Goal: Information Seeking & Learning: Check status

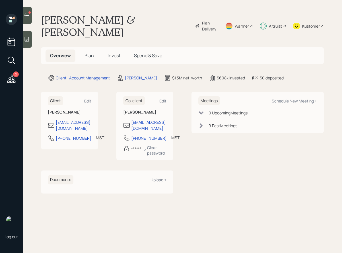
click at [115, 52] on span "Invest" at bounding box center [114, 55] width 13 height 6
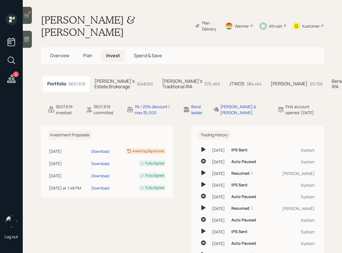
click at [332, 79] on h5 "Beneficiary IRA" at bounding box center [344, 84] width 24 height 11
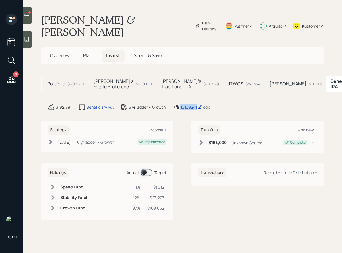
drag, startPoint x: 207, startPoint y: 100, endPoint x: 174, endPoint y: 100, distance: 33.9
click at [174, 104] on div "$192,891 Beneficiary IRA 6 yr ladder • Growth 10109241 edit" at bounding box center [186, 107] width 276 height 7
copy div "10109241"
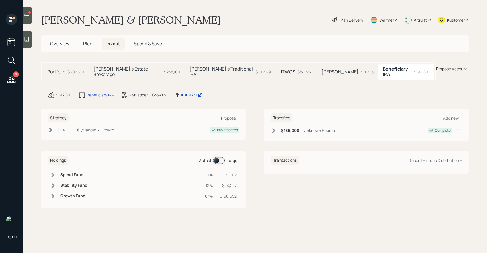
click at [133, 72] on h5 "[PERSON_NAME]'s Estate Brokerage" at bounding box center [127, 71] width 68 height 11
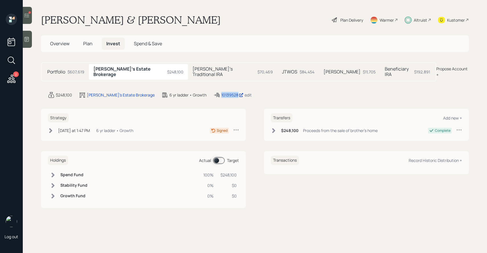
drag, startPoint x: 234, startPoint y: 89, endPoint x: 196, endPoint y: 91, distance: 38.8
click at [195, 92] on div "$248,100 [PERSON_NAME]'s Estate Brokerage 6 yr ladder • Growth 10139528 edit" at bounding box center [258, 95] width 421 height 7
copy div "10139528"
click at [26, 14] on icon at bounding box center [27, 15] width 5 height 4
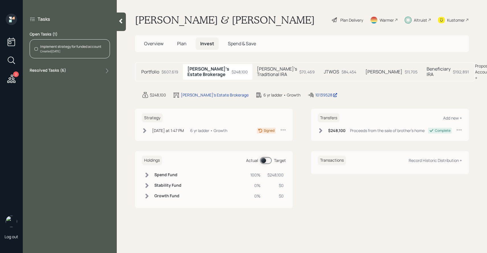
click at [62, 72] on label "Resolved Tasks ( 6 )" at bounding box center [48, 71] width 36 height 7
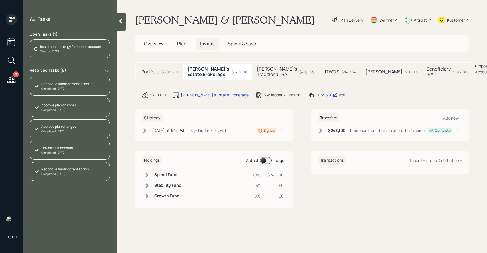
click at [315, 94] on div "10139528" at bounding box center [326, 95] width 22 height 6
